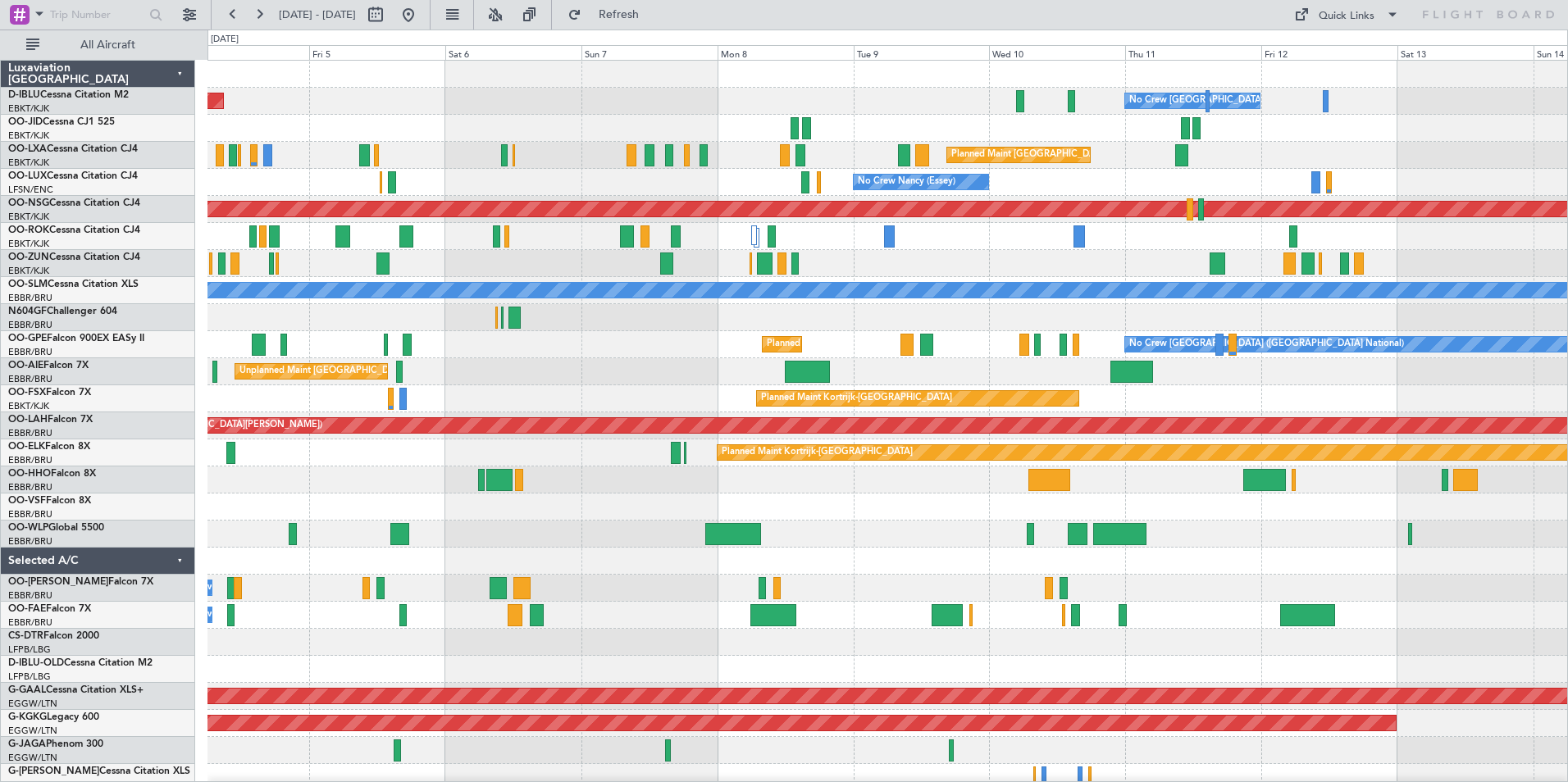
click at [935, 517] on div "AOG Maint [GEOGRAPHIC_DATA] ([GEOGRAPHIC_DATA] National) No Crew [GEOGRAPHIC_DA…" at bounding box center [887, 615] width 1359 height 1109
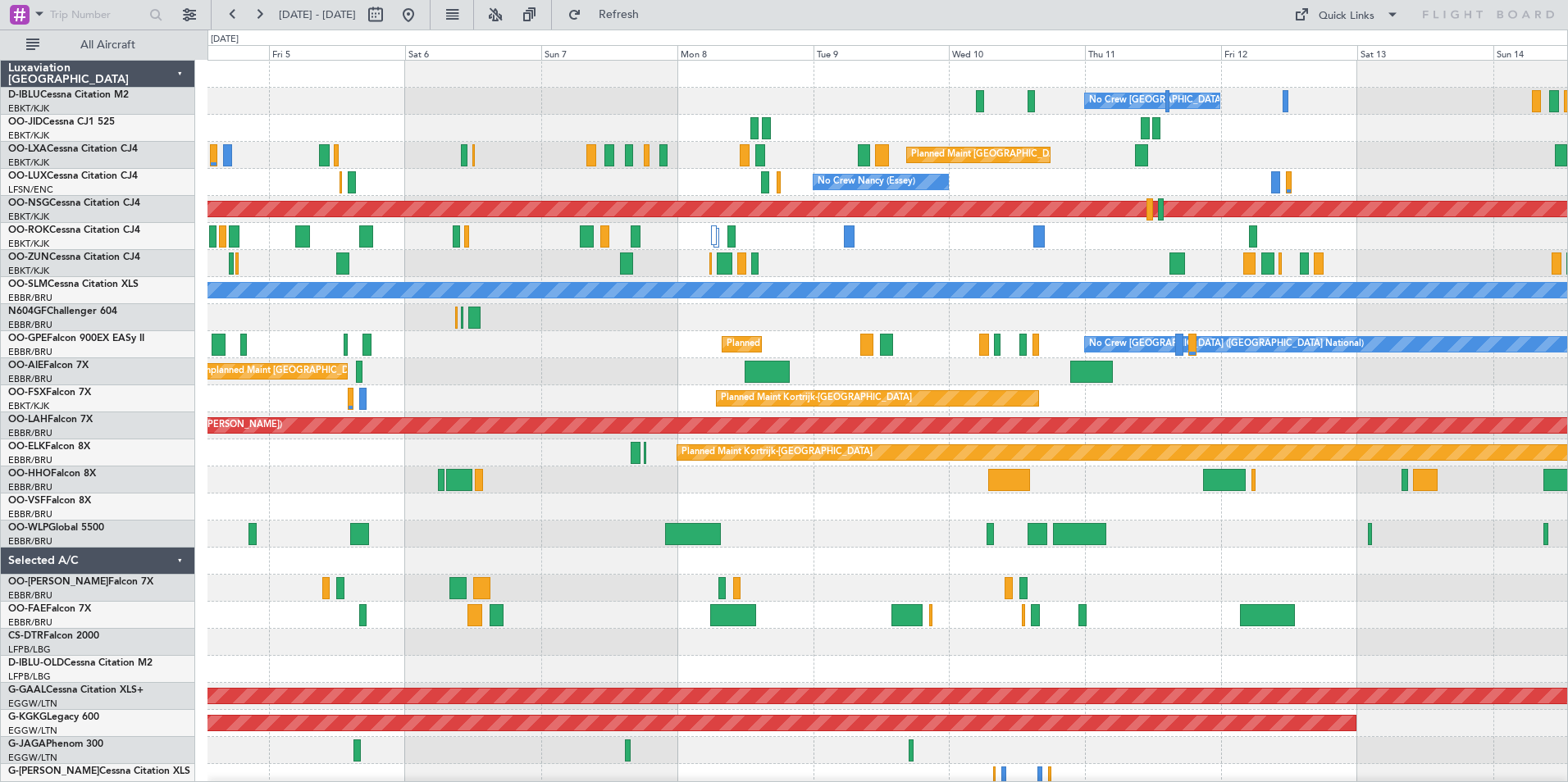
click at [1291, 513] on div at bounding box center [887, 507] width 1359 height 27
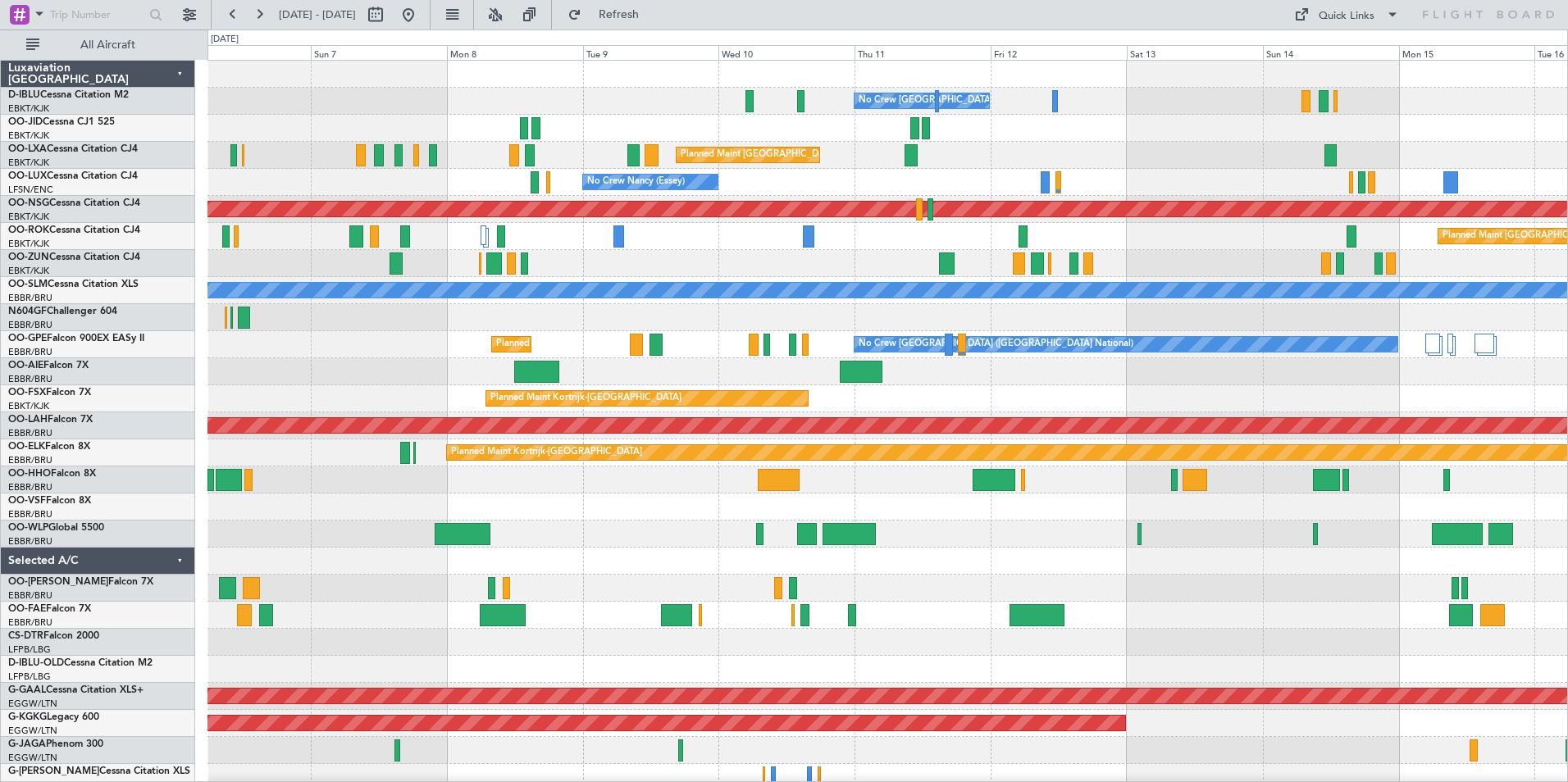
click at [1243, 584] on div "Owner Melsbroek Air Base Planned Maint [GEOGRAPHIC_DATA] ([GEOGRAPHIC_DATA])" at bounding box center [887, 588] width 1359 height 27
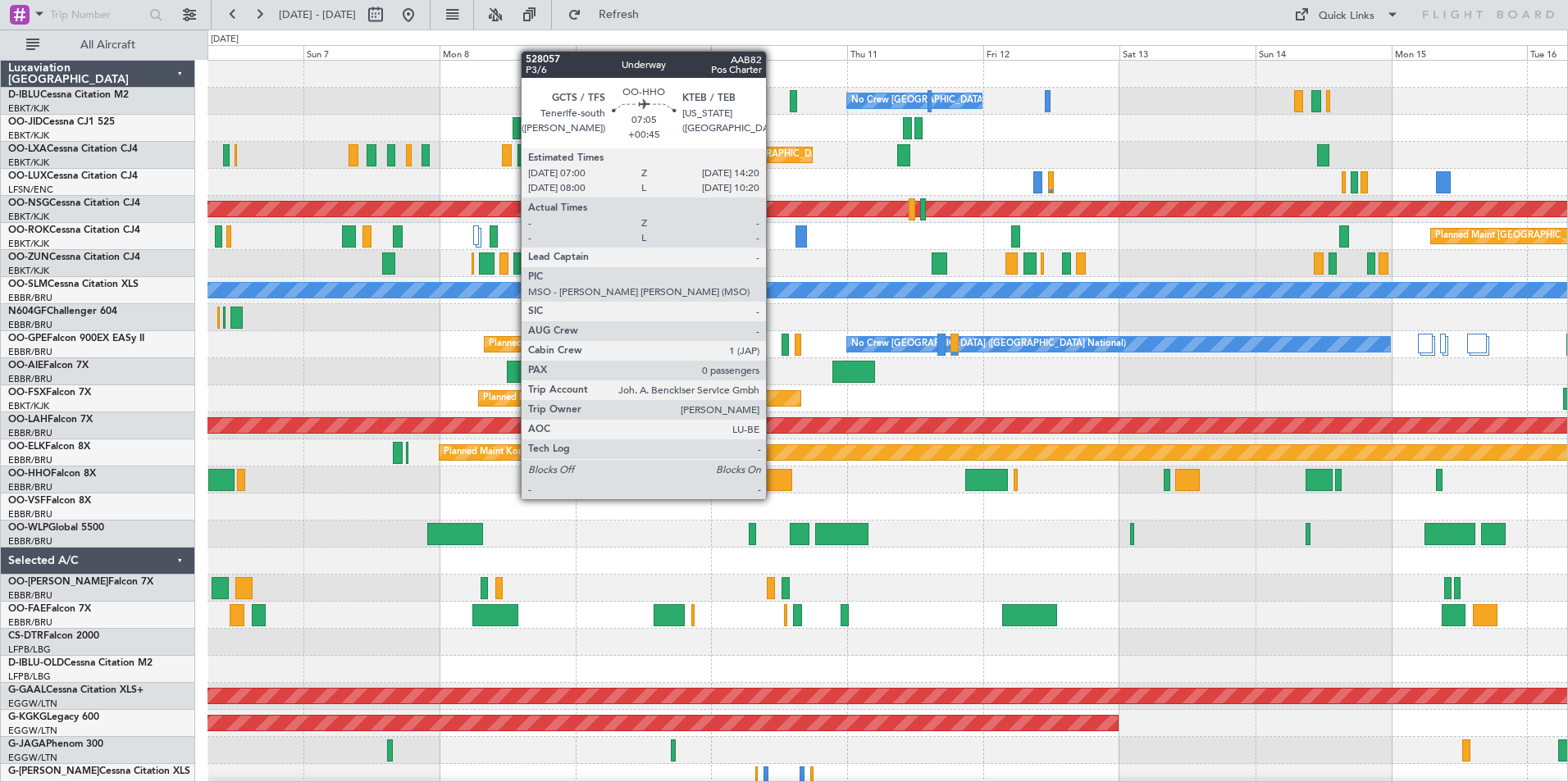
click at [773, 483] on div at bounding box center [770, 480] width 42 height 22
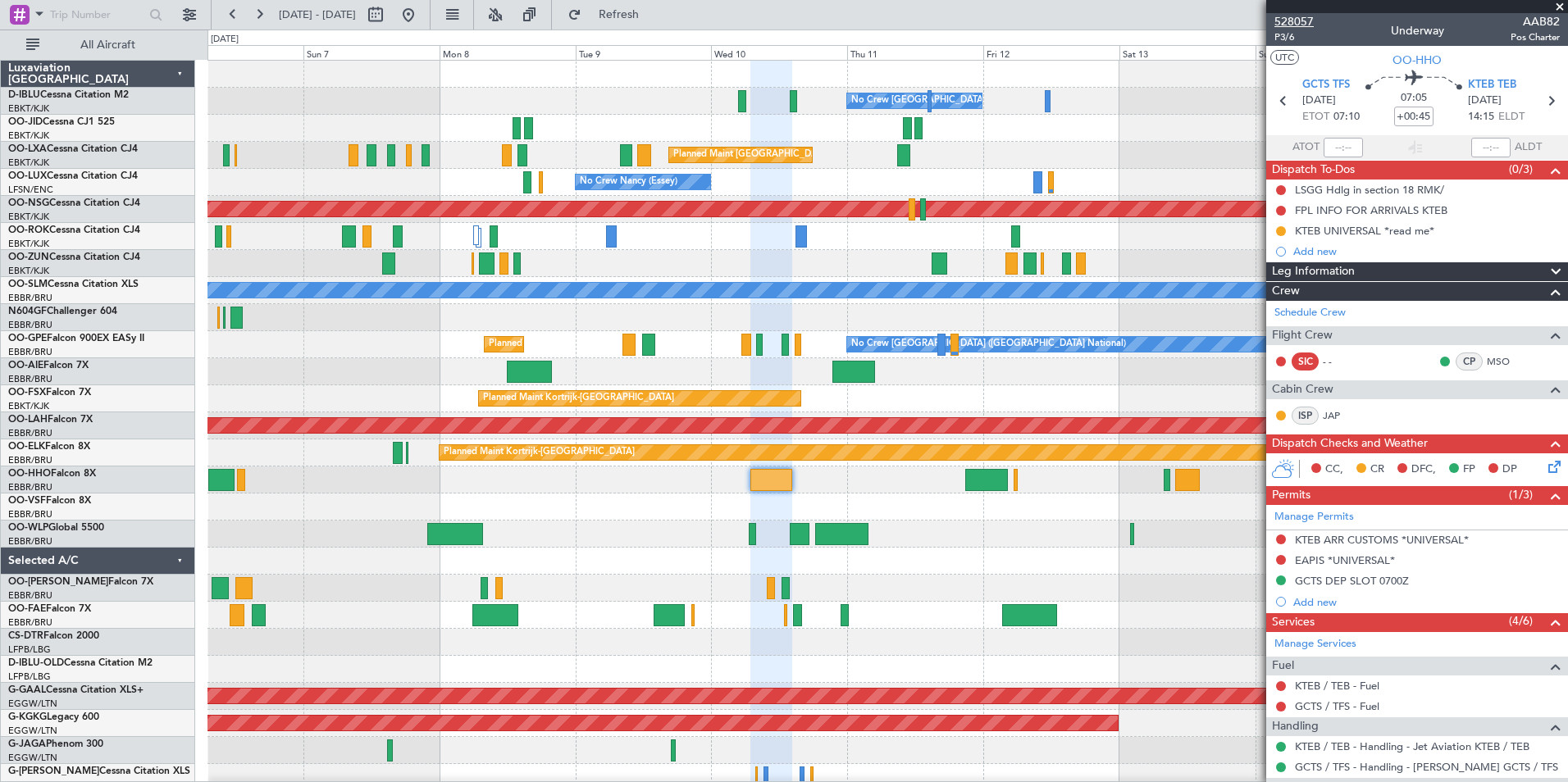
click at [1297, 16] on span "528057" at bounding box center [1294, 22] width 40 height 17
click at [1018, 481] on div at bounding box center [887, 480] width 1359 height 27
click at [1013, 481] on div at bounding box center [887, 480] width 1359 height 27
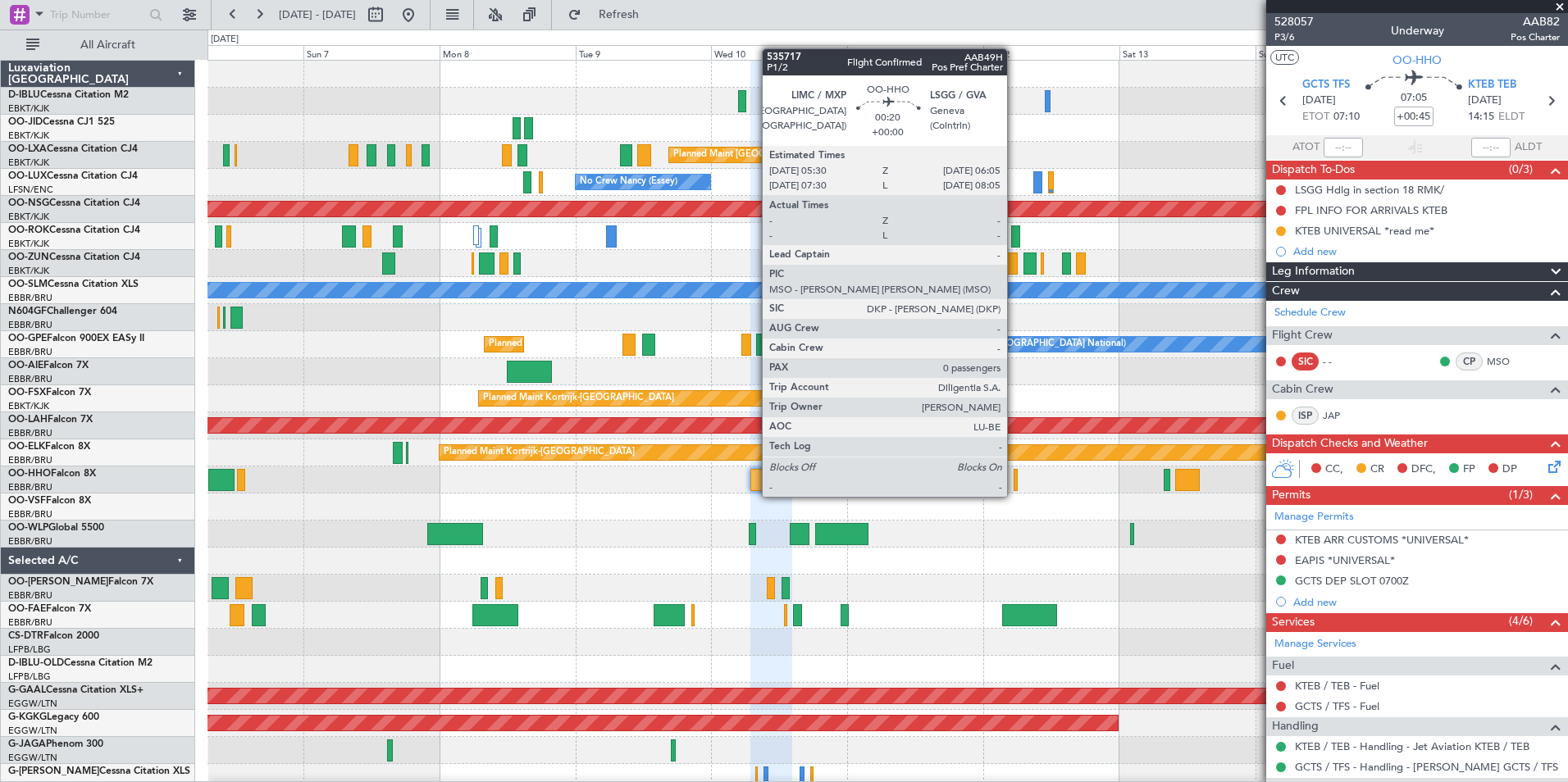
click at [1014, 481] on div at bounding box center [1016, 480] width 4 height 22
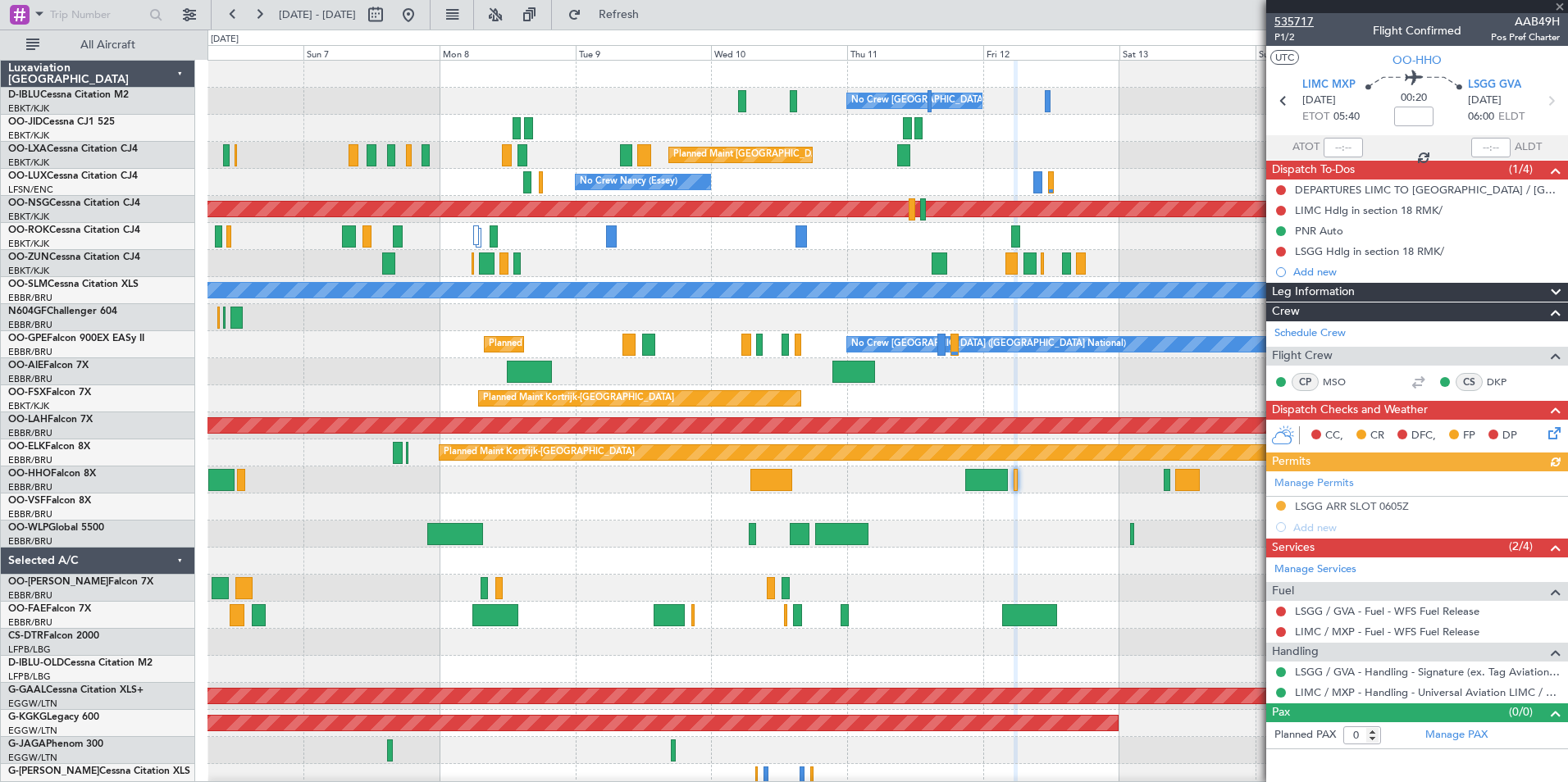
click at [1302, 20] on span "535717" at bounding box center [1294, 22] width 40 height 17
click at [782, 480] on div at bounding box center [770, 480] width 42 height 22
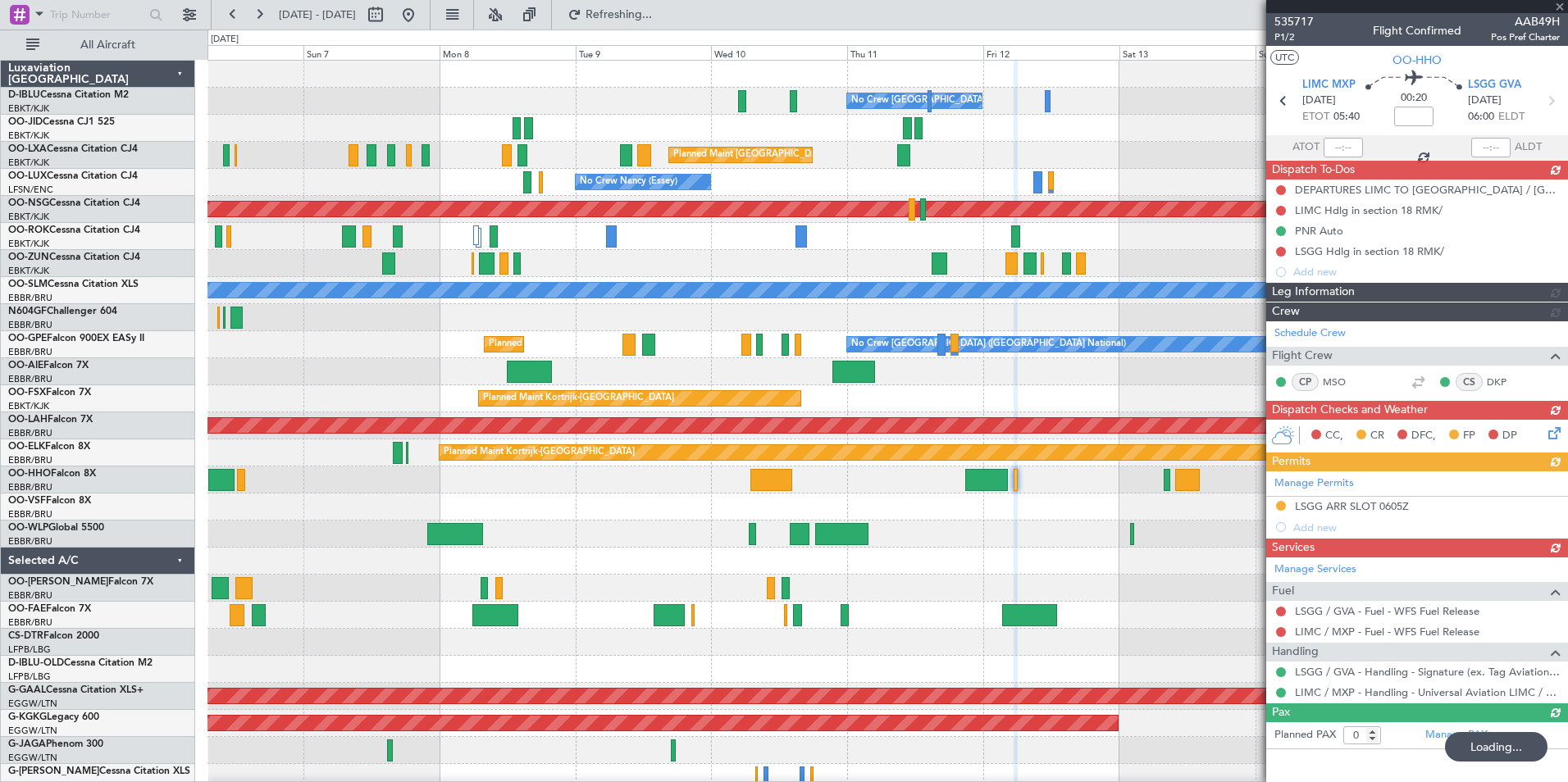
type input "+00:45"
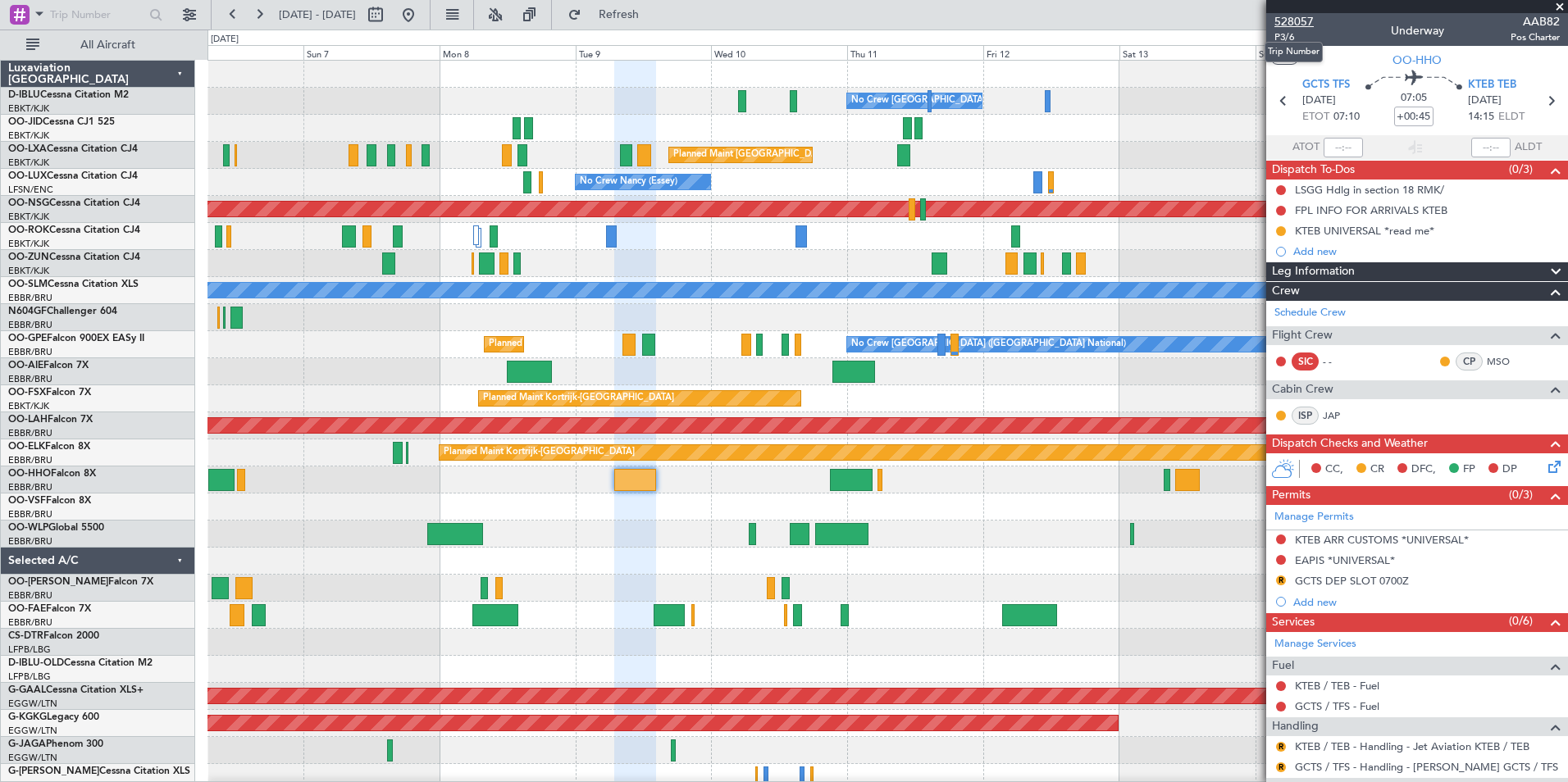
click at [1302, 27] on span "528057" at bounding box center [1294, 22] width 40 height 17
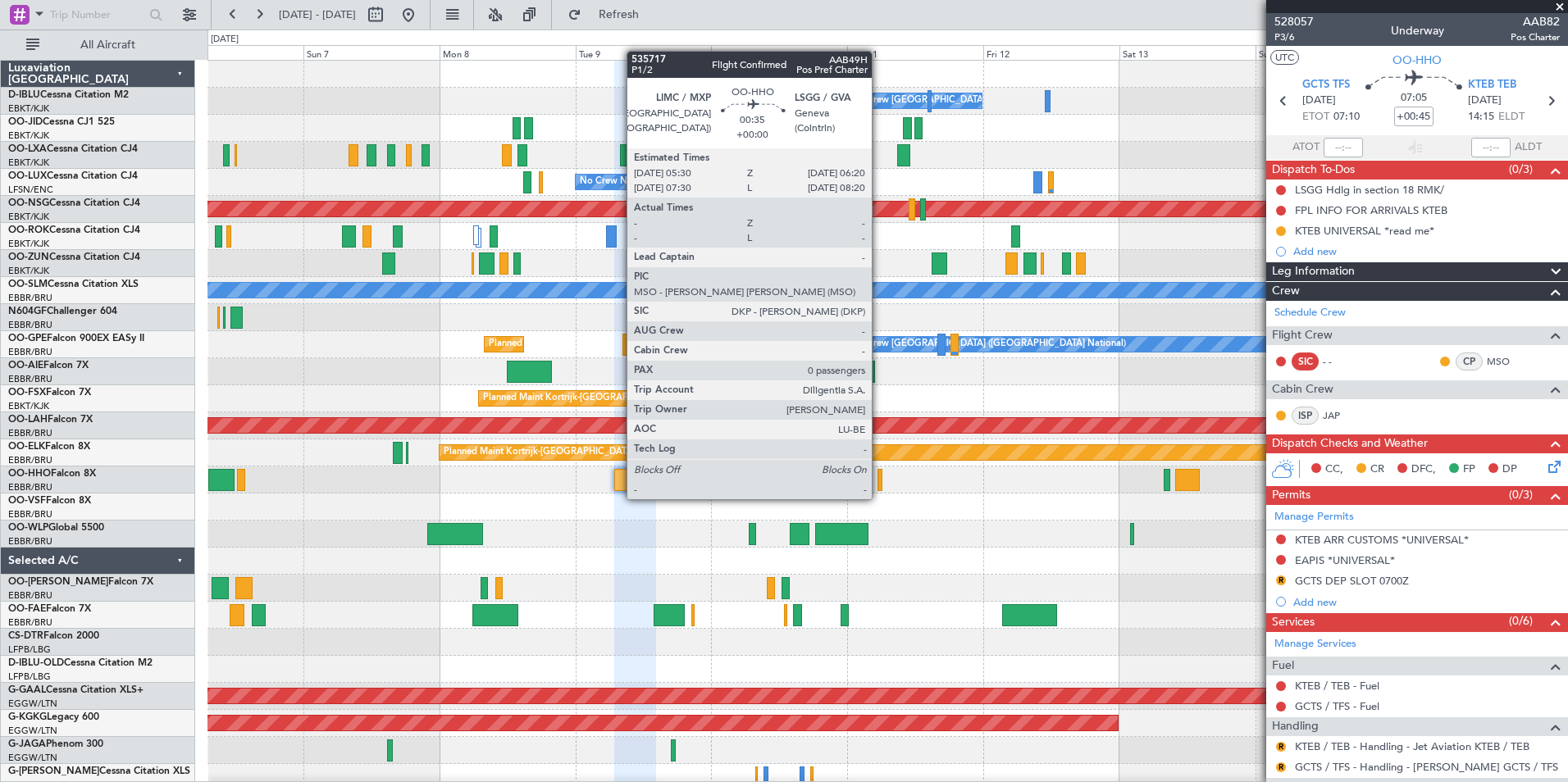
click at [879, 483] on div at bounding box center [880, 480] width 5 height 22
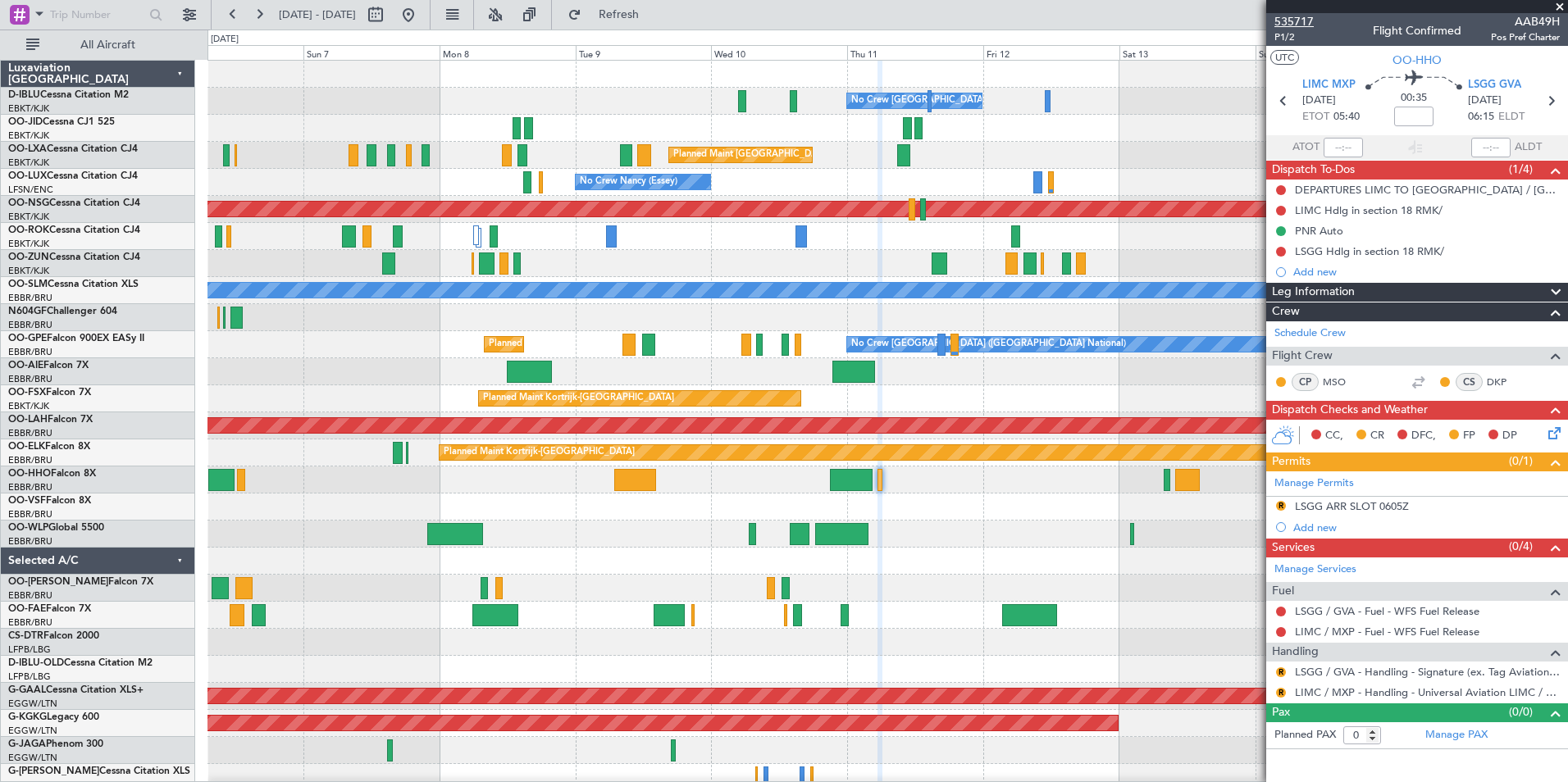
click at [1303, 19] on span "535717" at bounding box center [1294, 22] width 40 height 17
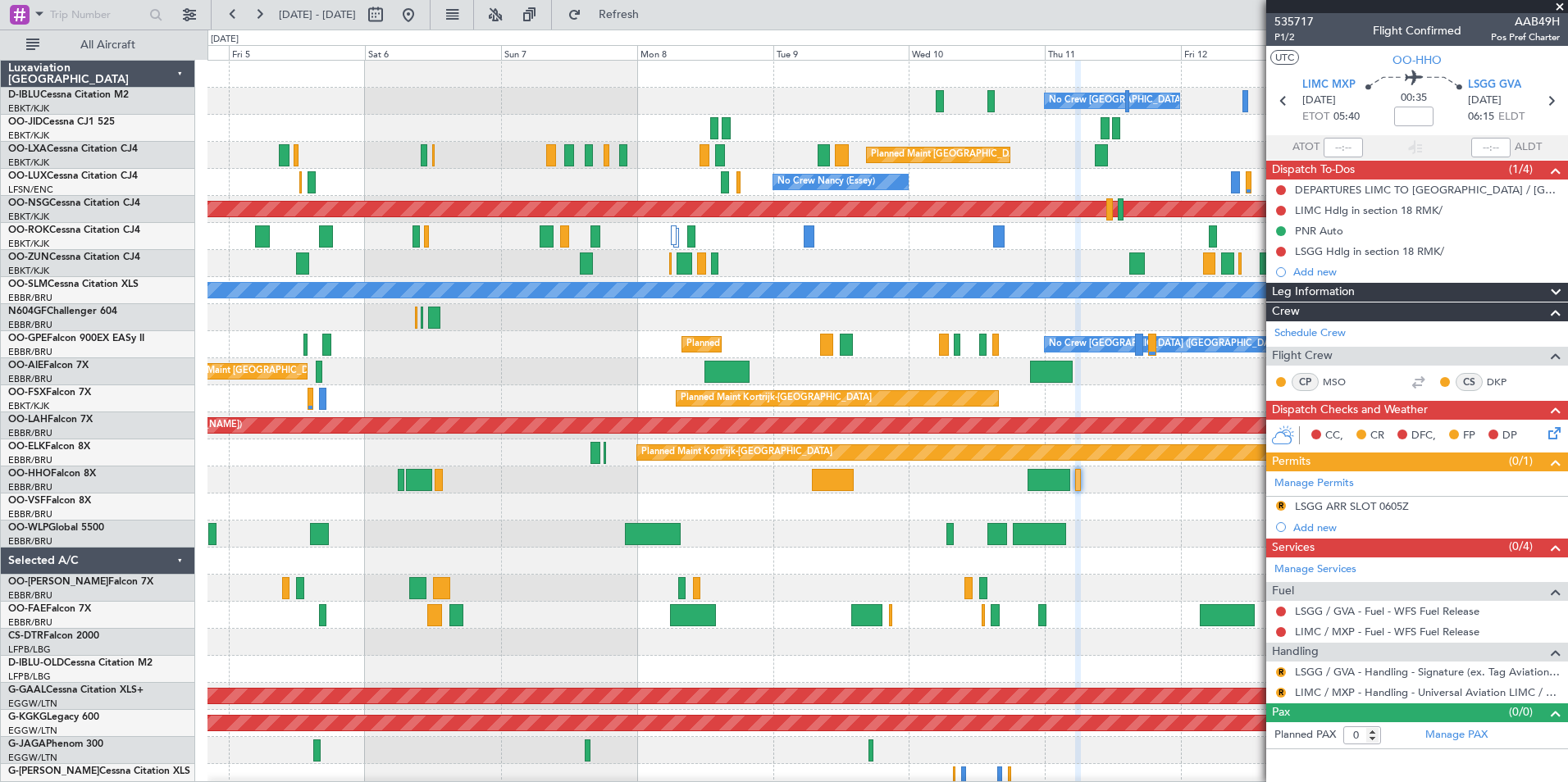
click at [919, 530] on div at bounding box center [887, 534] width 1359 height 27
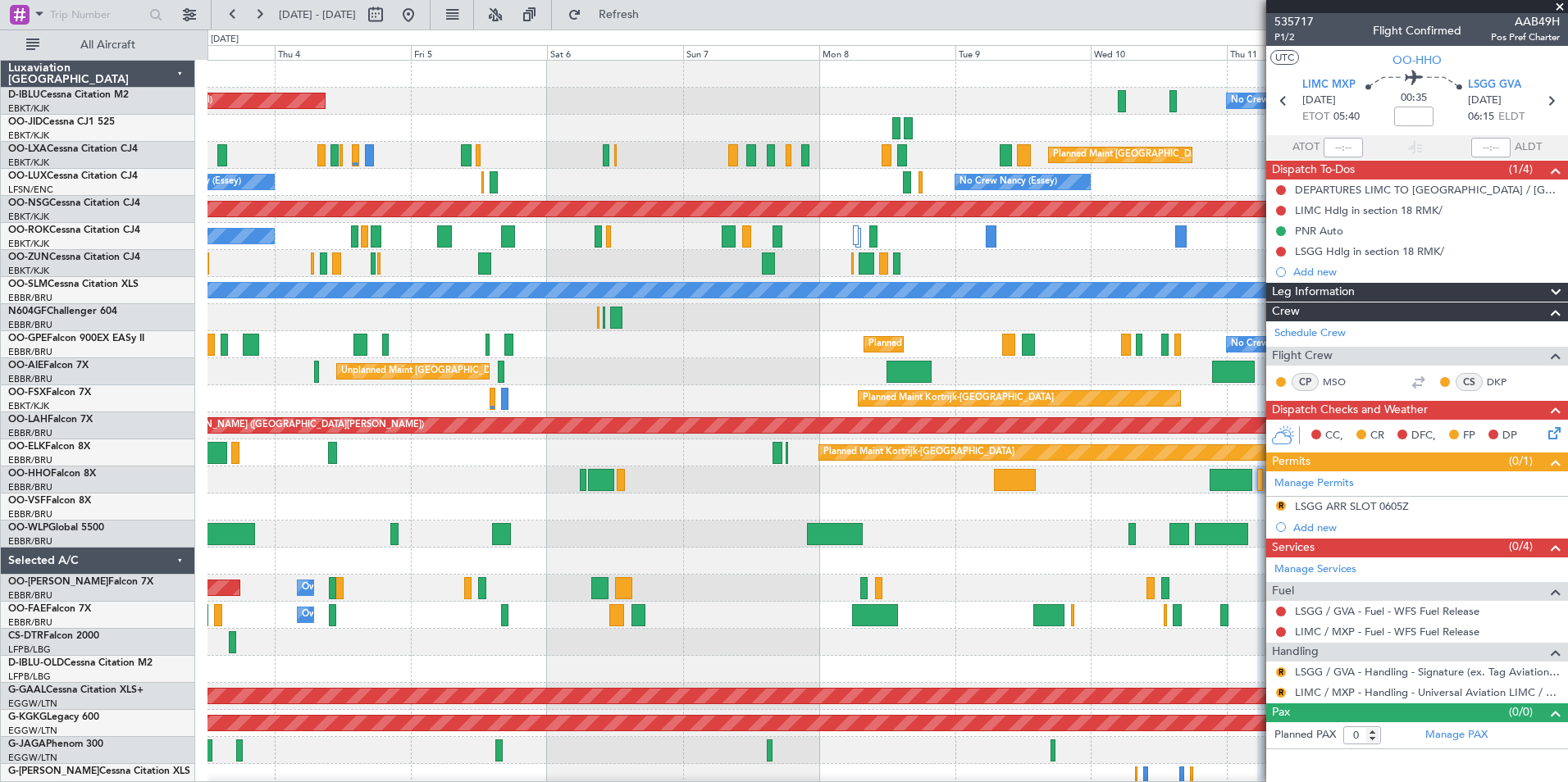
click at [1263, 434] on div "No Crew [GEOGRAPHIC_DATA] ([GEOGRAPHIC_DATA] National) No Crew [GEOGRAPHIC_DATA…" at bounding box center [887, 601] width 1359 height 1082
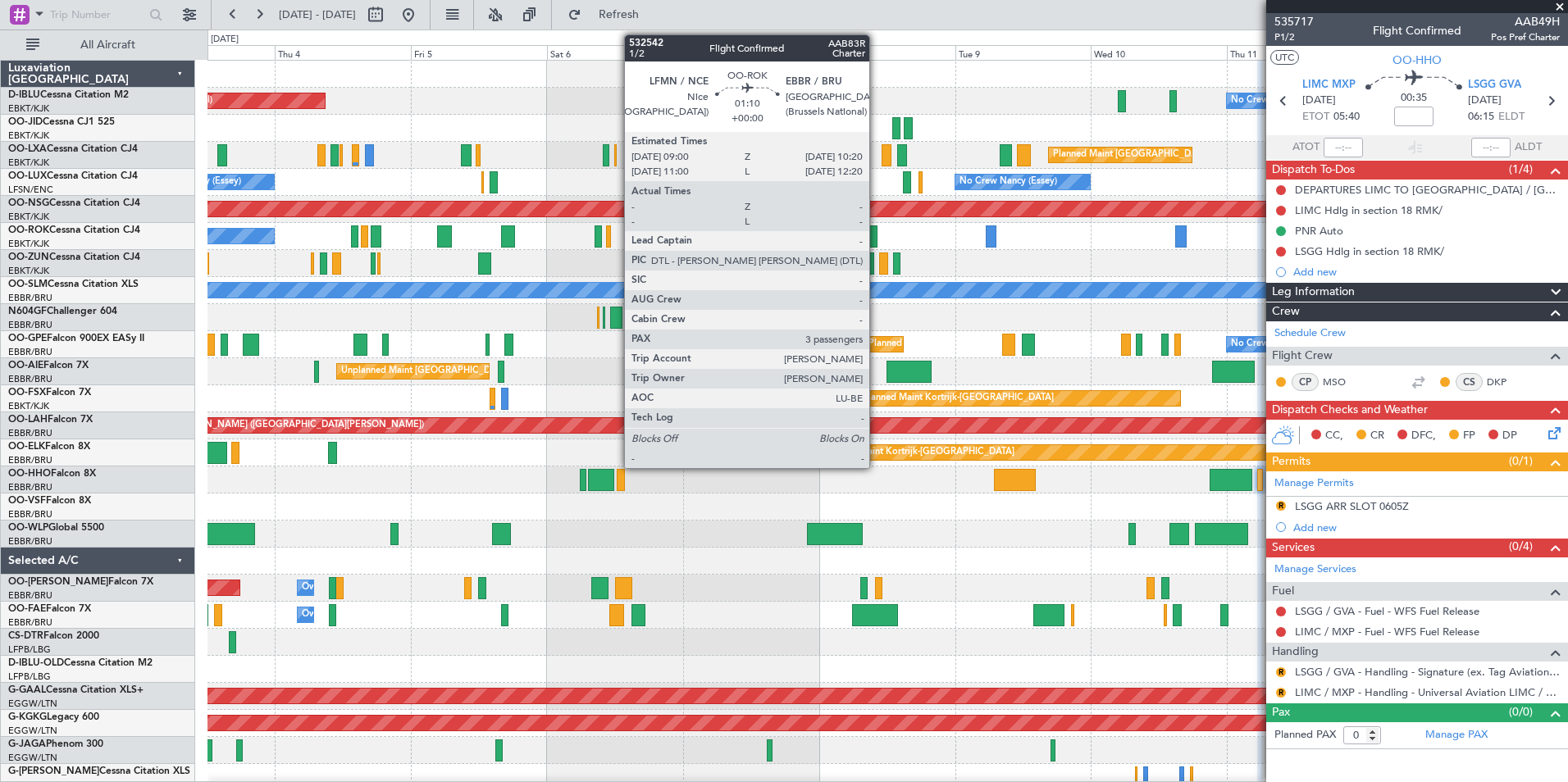
click at [878, 237] on div "A/C Unavailable [GEOGRAPHIC_DATA]-[GEOGRAPHIC_DATA] Planned Maint [GEOGRAPHIC_D…" at bounding box center [887, 237] width 1359 height 27
click at [876, 237] on div at bounding box center [873, 237] width 8 height 22
click at [871, 230] on div at bounding box center [873, 237] width 8 height 22
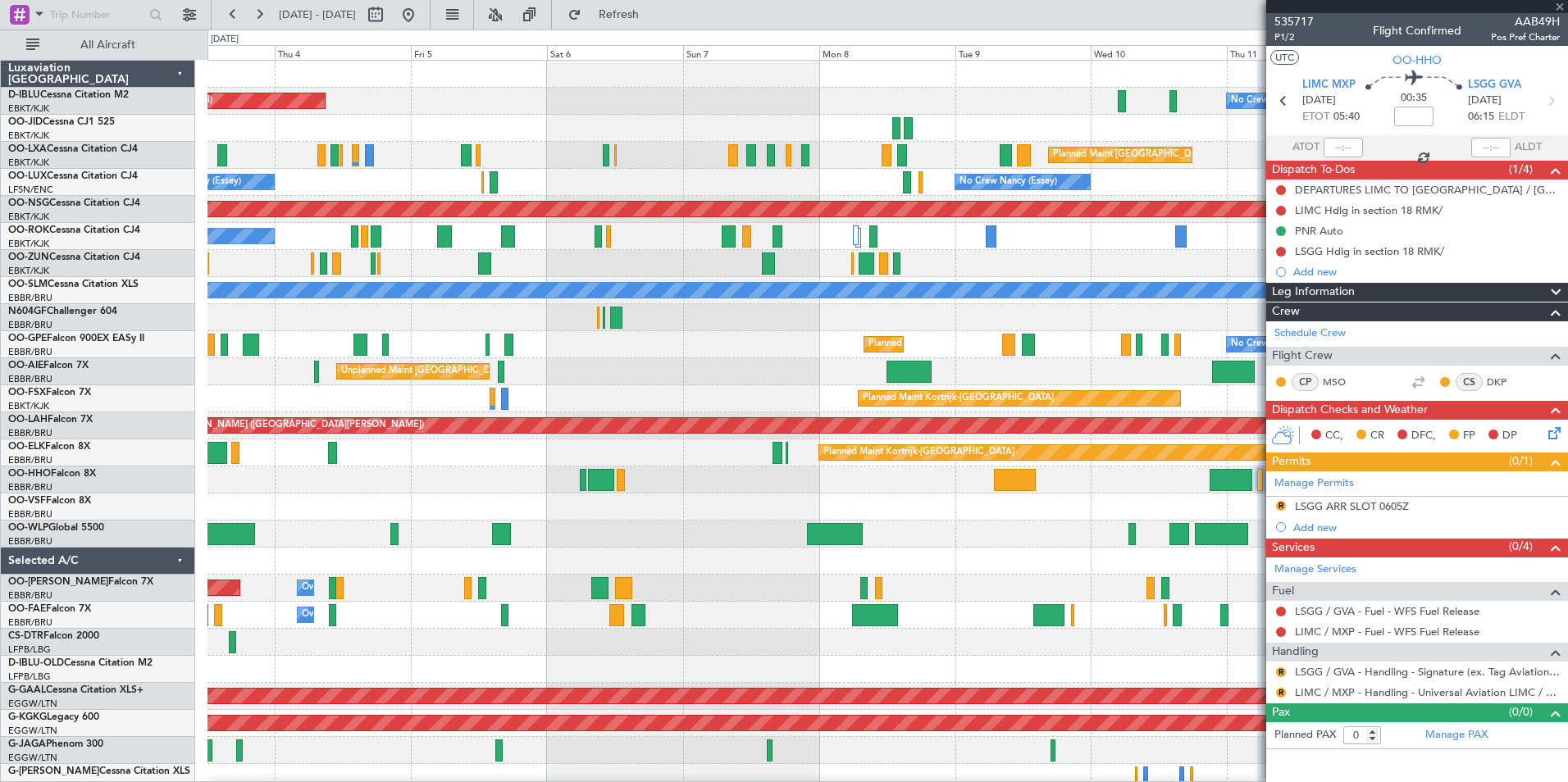
type input "3"
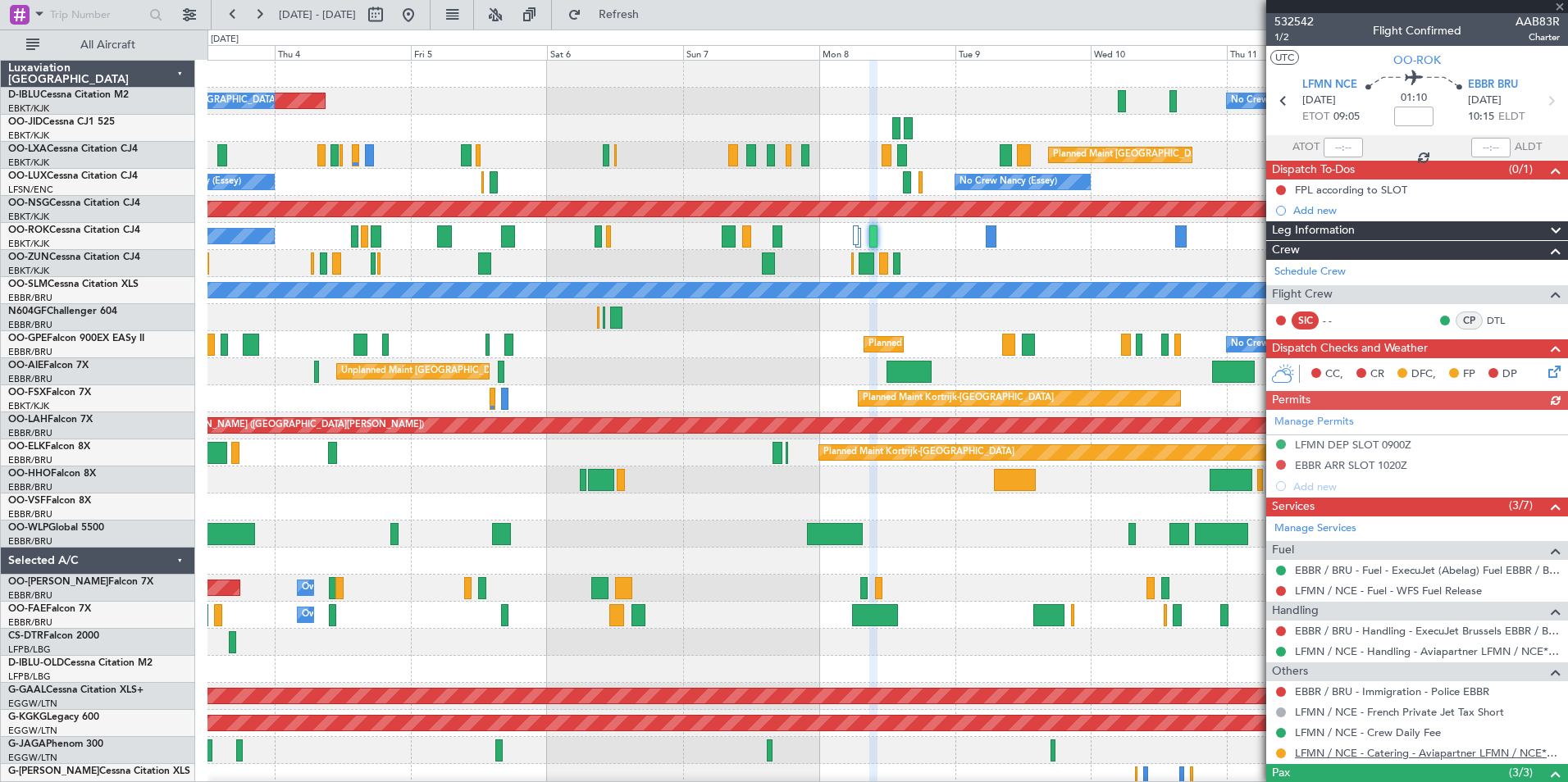
click at [1356, 753] on link "LFMN / NCE - Catering - Aviapartner LFMN / NCE*****MY HANDLING****" at bounding box center [1427, 753] width 265 height 14
click at [70, 557] on div "No Crew [GEOGRAPHIC_DATA] ([GEOGRAPHIC_DATA] National) AOG Maint [GEOGRAPHIC_DA…" at bounding box center [784, 406] width 1568 height 753
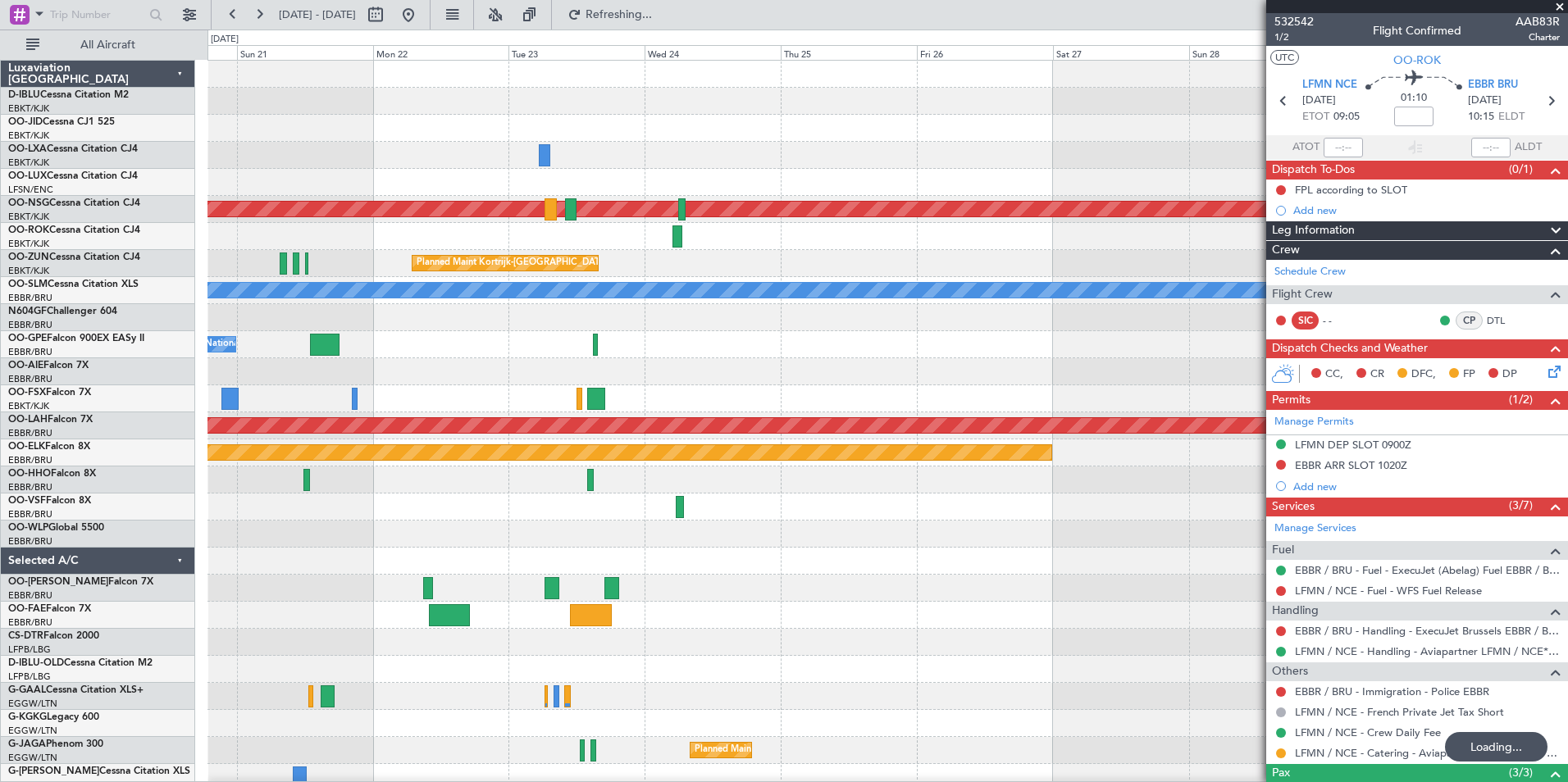
click at [79, 631] on div "Planned Maint Kortrijk-[GEOGRAPHIC_DATA] Planned Maint [GEOGRAPHIC_DATA] ([GEOG…" at bounding box center [784, 406] width 1568 height 753
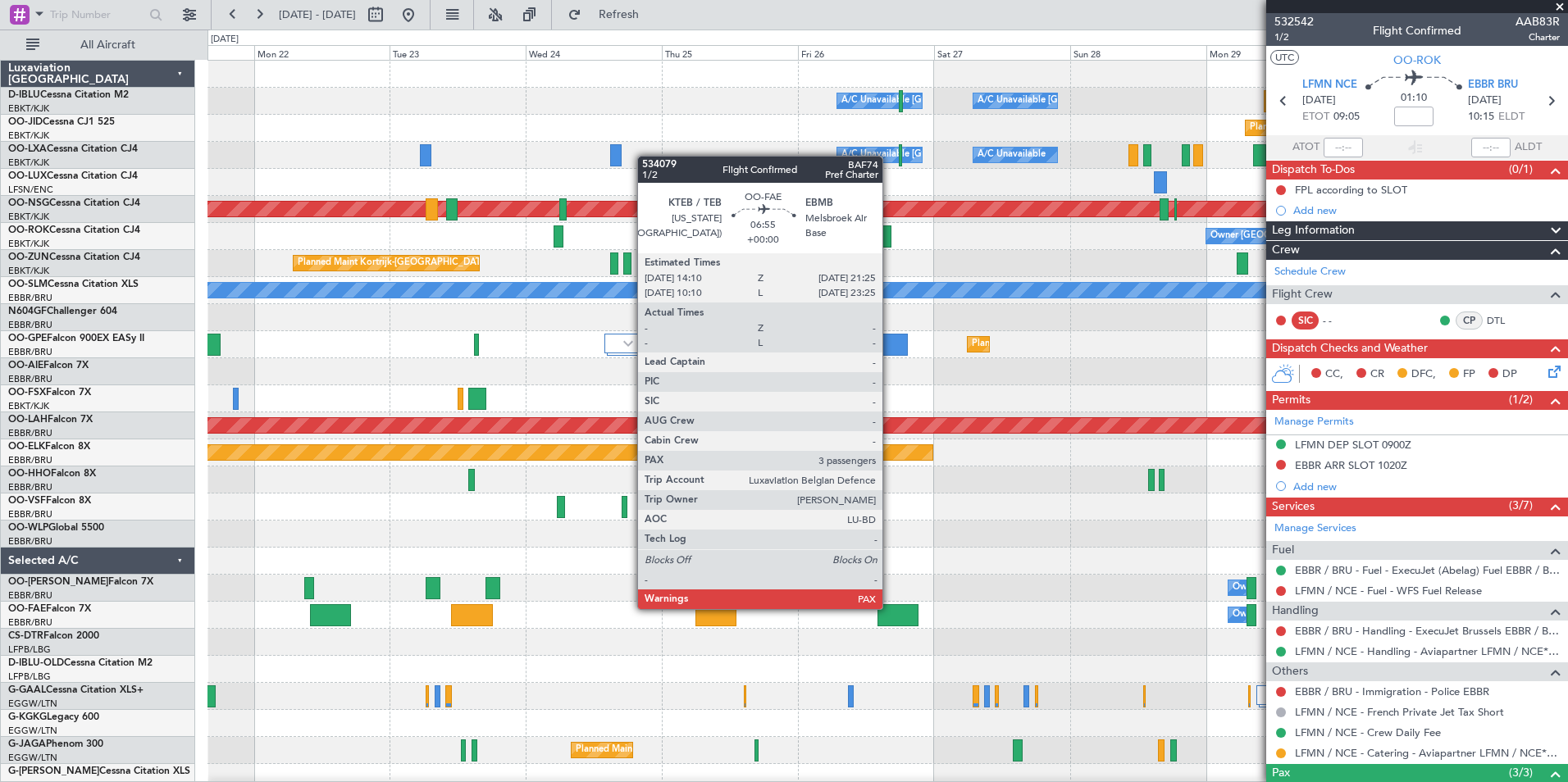
click at [889, 607] on div at bounding box center [898, 615] width 42 height 22
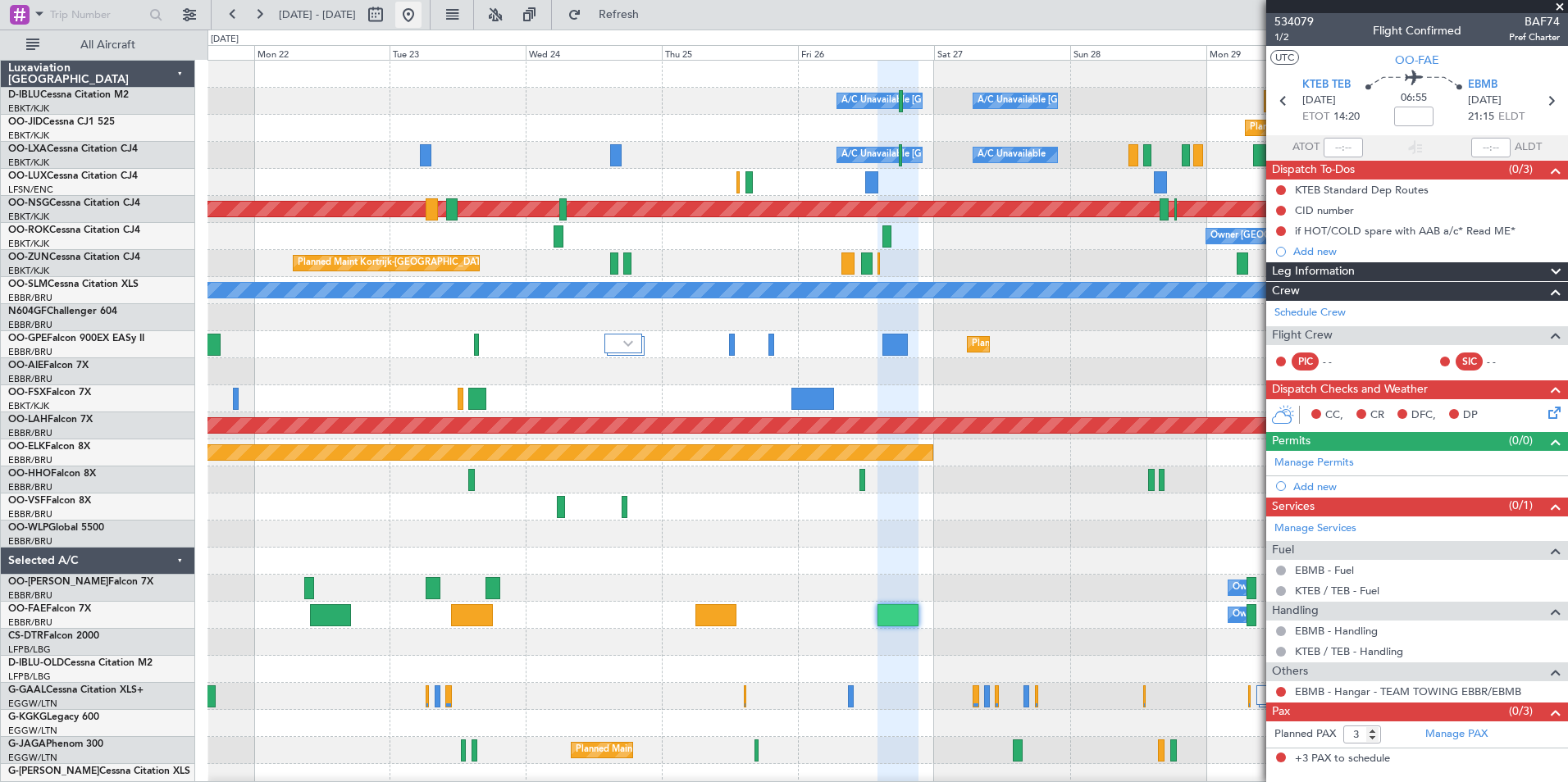
drag, startPoint x: 454, startPoint y: 14, endPoint x: 470, endPoint y: 13, distance: 16.0
click at [421, 14] on button at bounding box center [407, 14] width 26 height 26
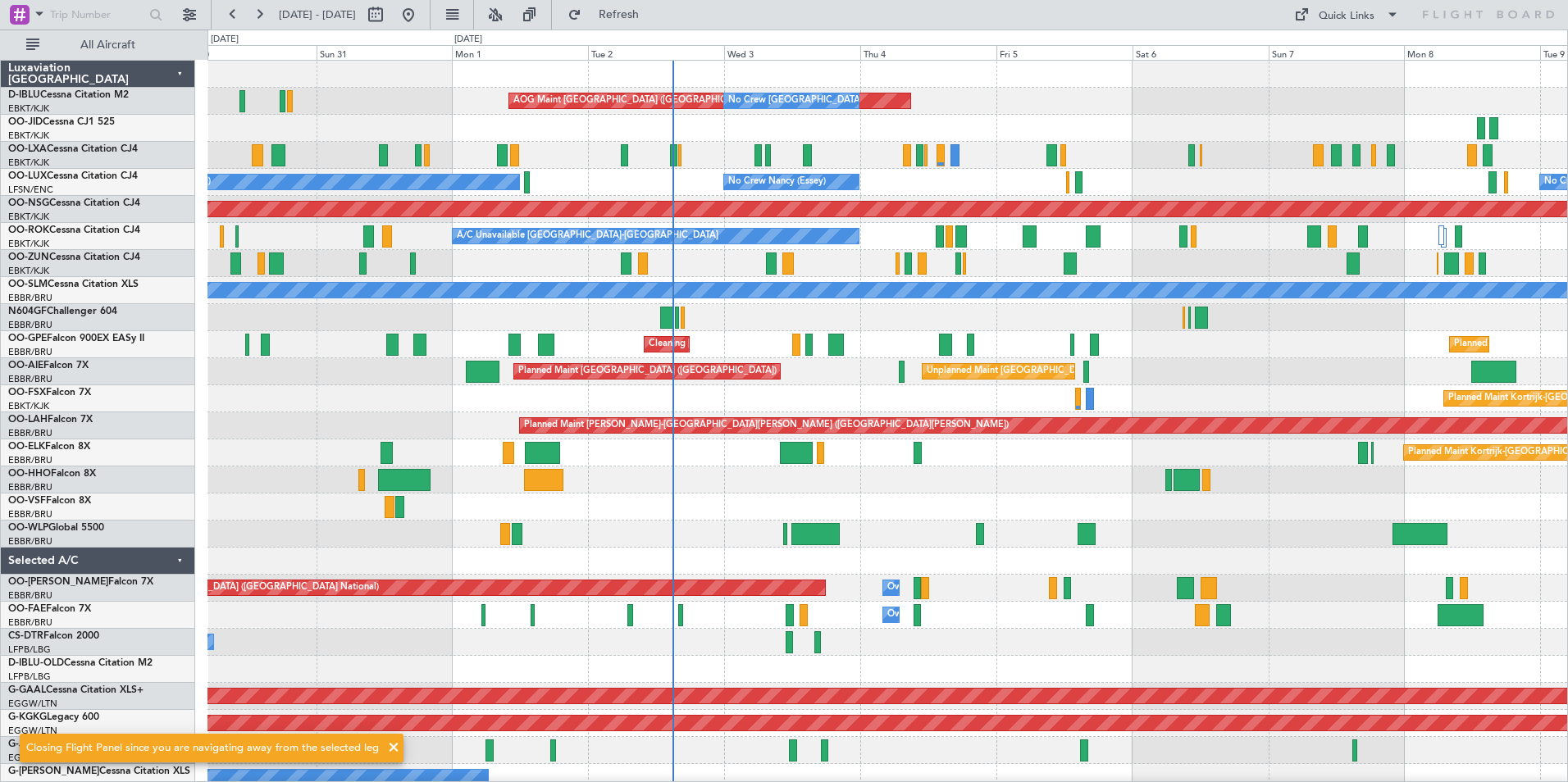
click at [1175, 300] on div "AOG Maint [GEOGRAPHIC_DATA] ([GEOGRAPHIC_DATA] National) No Crew [GEOGRAPHIC_DA…" at bounding box center [887, 642] width 1359 height 1163
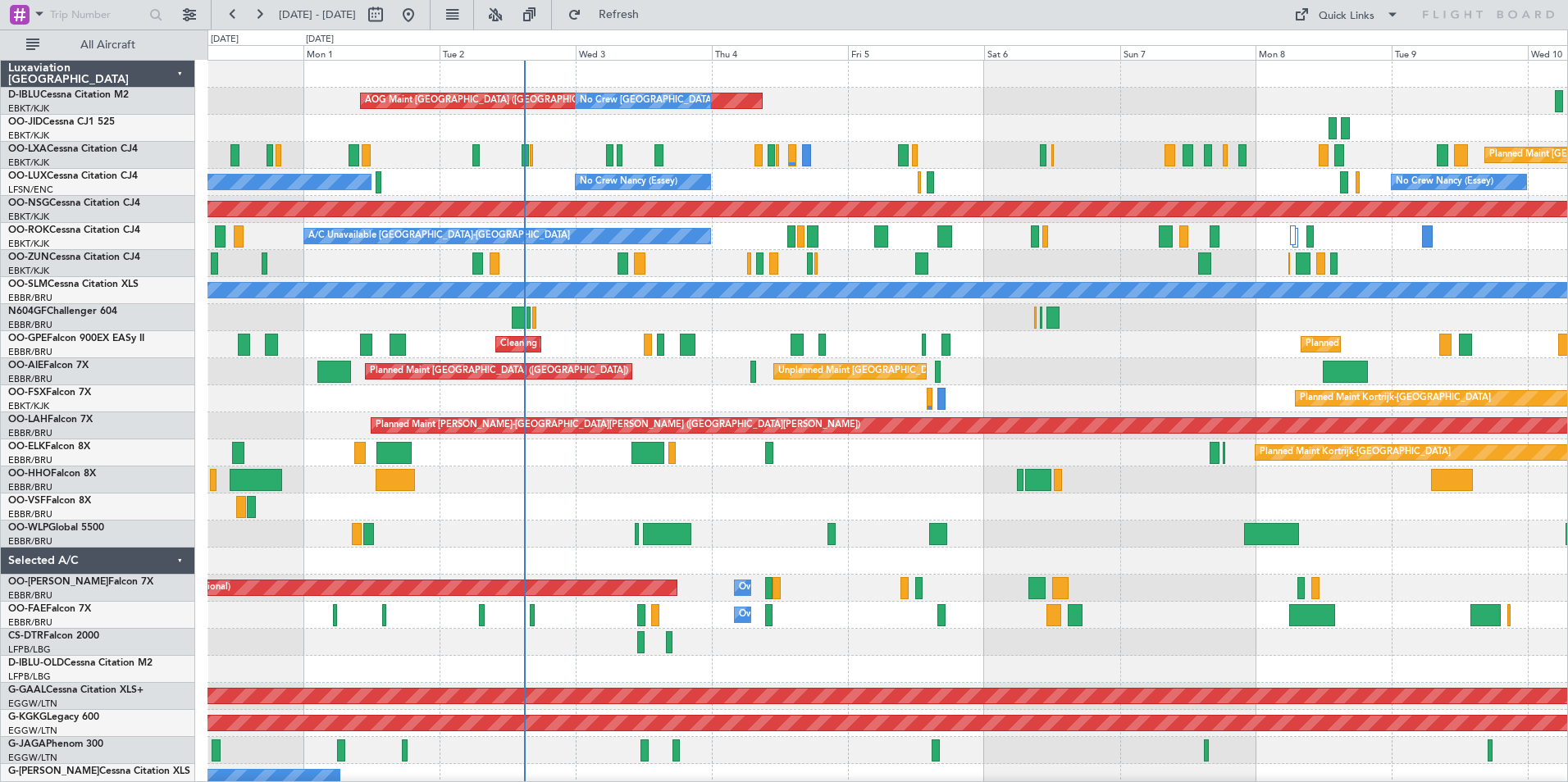
click at [861, 534] on div "AOG Maint [GEOGRAPHIC_DATA] ([GEOGRAPHIC_DATA] National) No Crew [GEOGRAPHIC_DA…" at bounding box center [887, 615] width 1359 height 1109
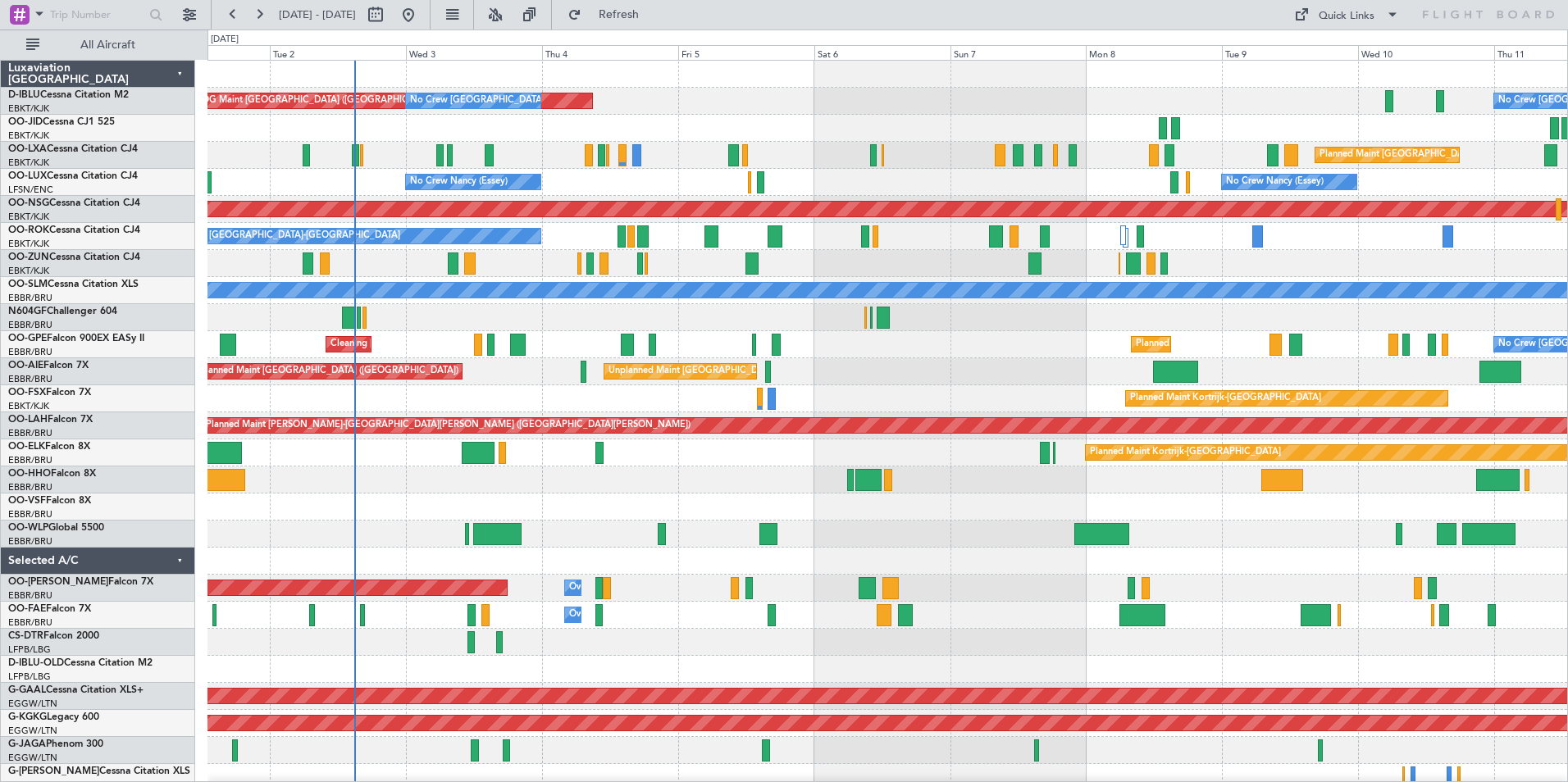
click at [615, 530] on div "AOG Maint [GEOGRAPHIC_DATA] ([GEOGRAPHIC_DATA] National) No Crew [GEOGRAPHIC_DA…" at bounding box center [887, 615] width 1359 height 1109
